Goal: Information Seeking & Learning: Understand process/instructions

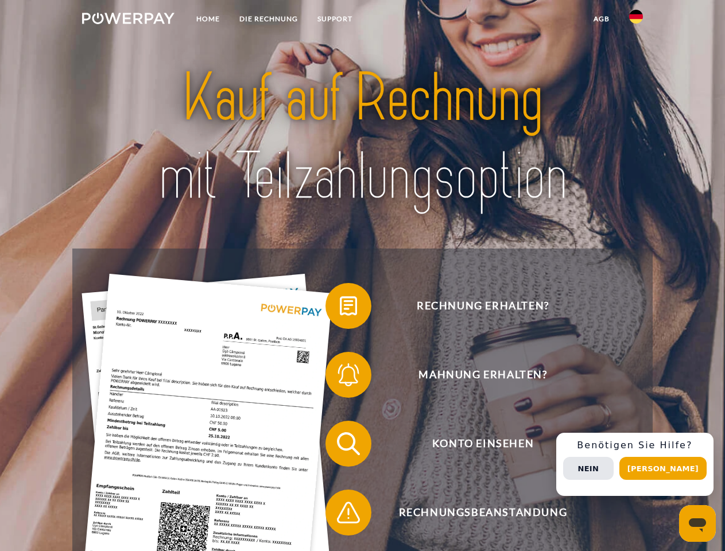
click at [128, 20] on img at bounding box center [128, 18] width 92 height 11
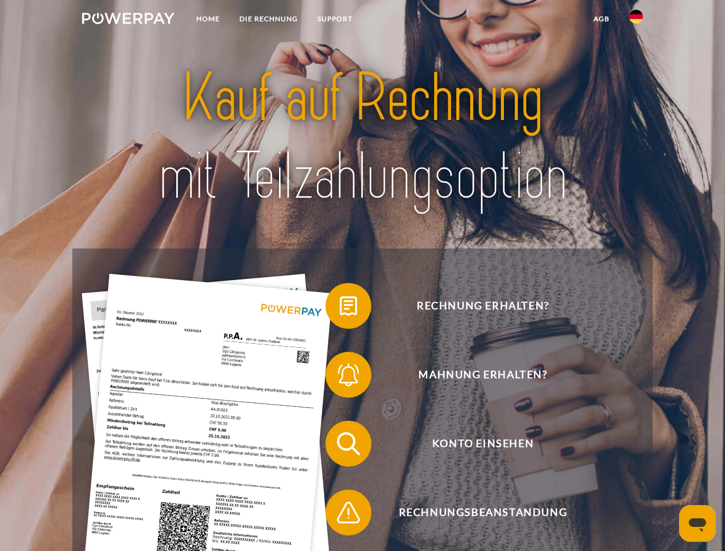
click at [636, 20] on img at bounding box center [636, 17] width 14 height 14
click at [601, 19] on link "agb" at bounding box center [602, 19] width 36 height 21
click at [340, 308] on span at bounding box center [330, 305] width 57 height 57
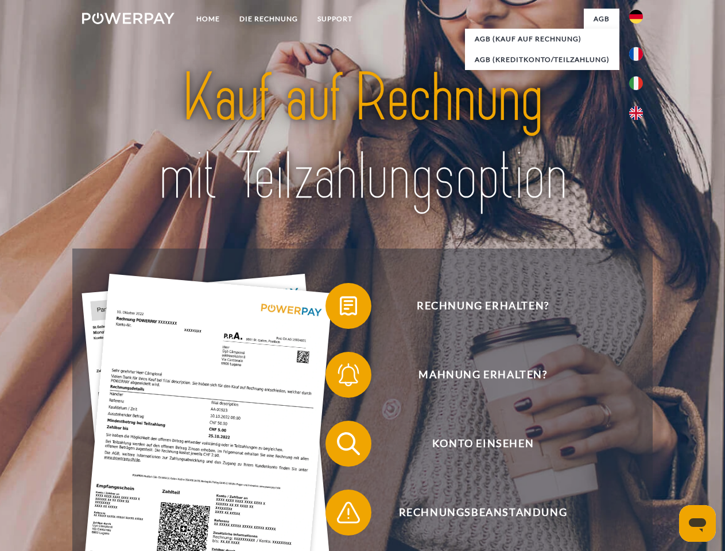
click at [340, 377] on div "Rechnung erhalten? Mahnung erhalten? Konto einsehen" at bounding box center [362, 478] width 580 height 459
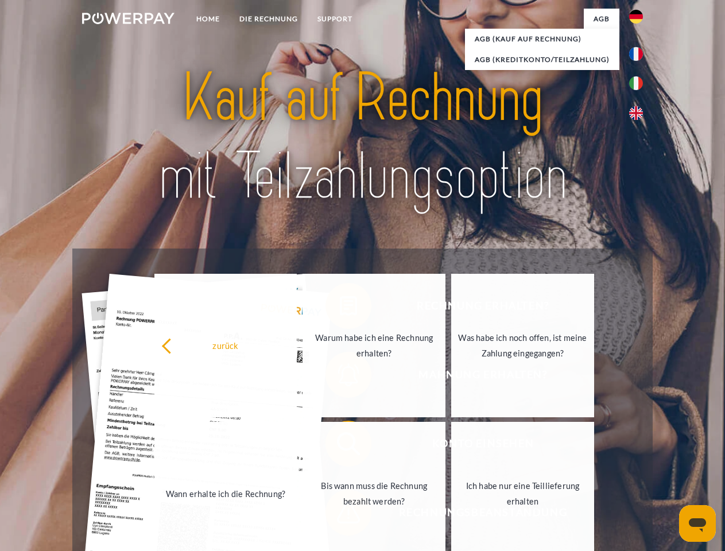
click at [340, 446] on link "Bis wann muss die Rechnung bezahlt werden?" at bounding box center [373, 493] width 143 height 143
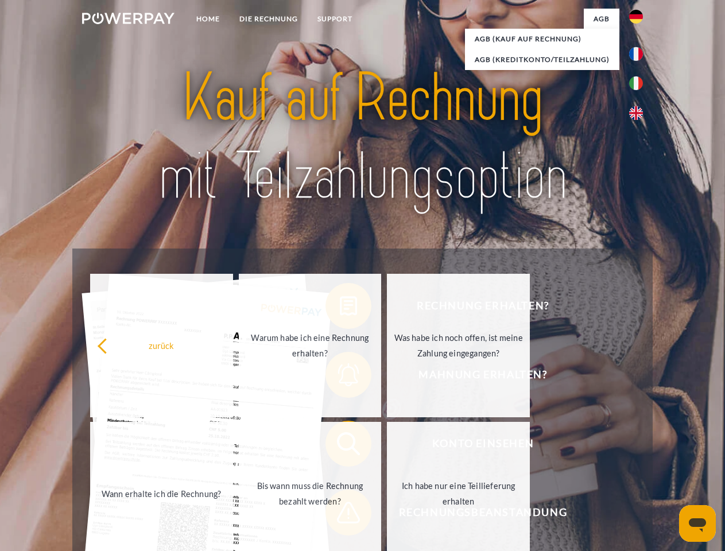
click at [340, 515] on span at bounding box center [330, 512] width 57 height 57
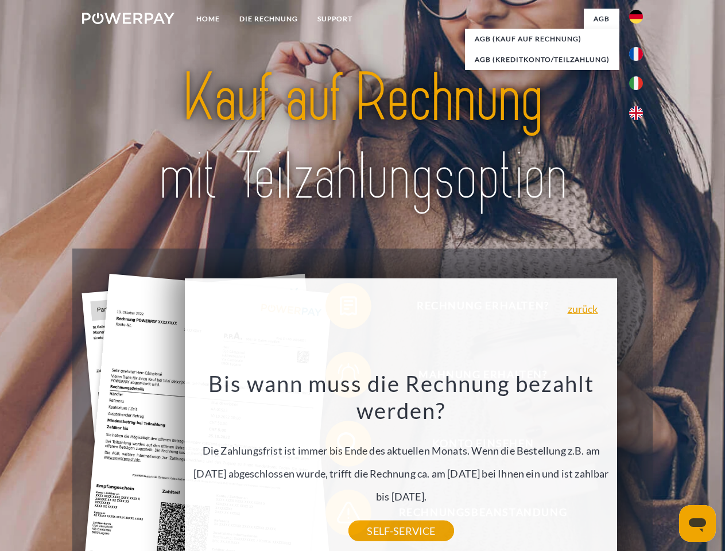
click at [639, 464] on div "Rechnung erhalten? Mahnung erhalten? Konto einsehen" at bounding box center [362, 478] width 580 height 459
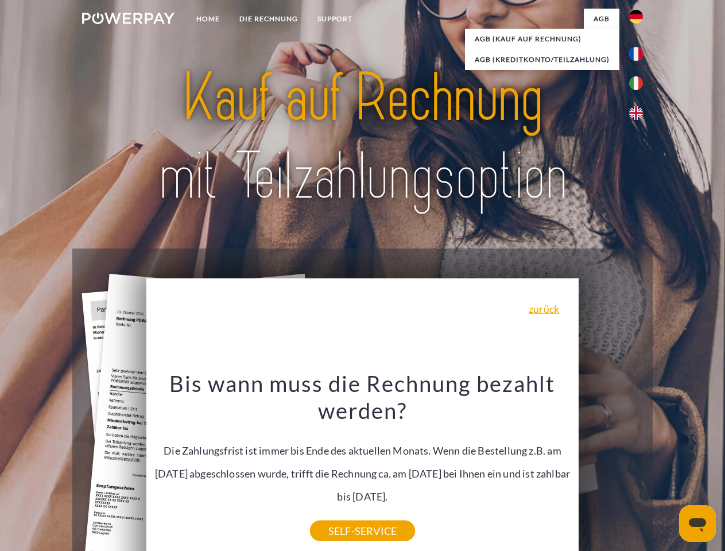
click at [611, 467] on span "Konto einsehen" at bounding box center [482, 444] width 281 height 46
click at [667, 468] on header "Home DIE RECHNUNG SUPPORT" at bounding box center [362, 396] width 725 height 793
